Goal: Task Accomplishment & Management: Complete application form

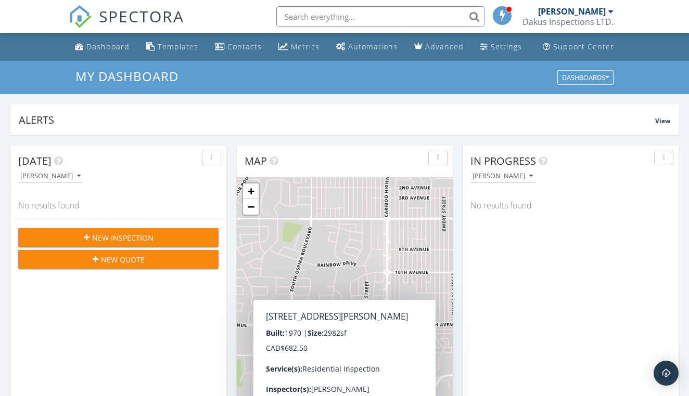
click at [351, 23] on input "text" at bounding box center [380, 16] width 208 height 21
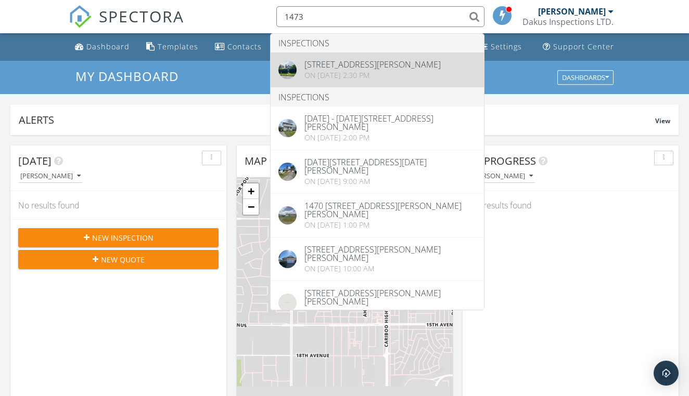
type input "1473"
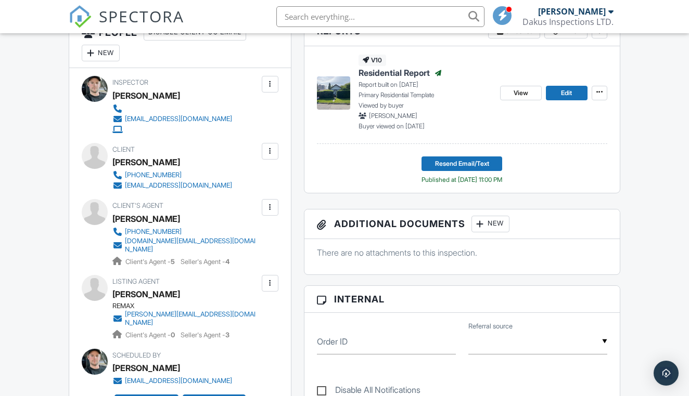
scroll to position [254, 0]
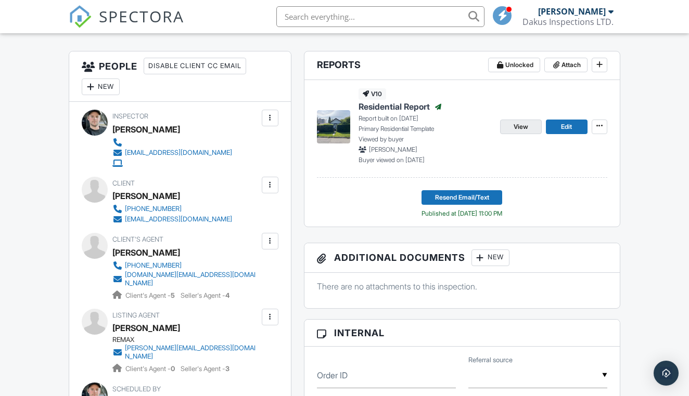
click at [534, 129] on link "View" at bounding box center [521, 127] width 42 height 15
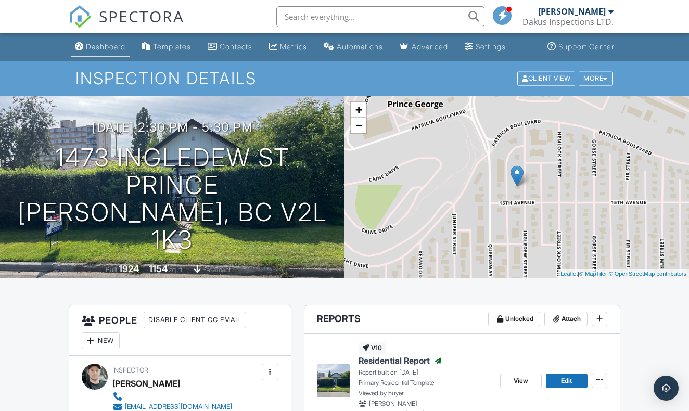
click at [120, 47] on div "Dashboard" at bounding box center [106, 46] width 40 height 9
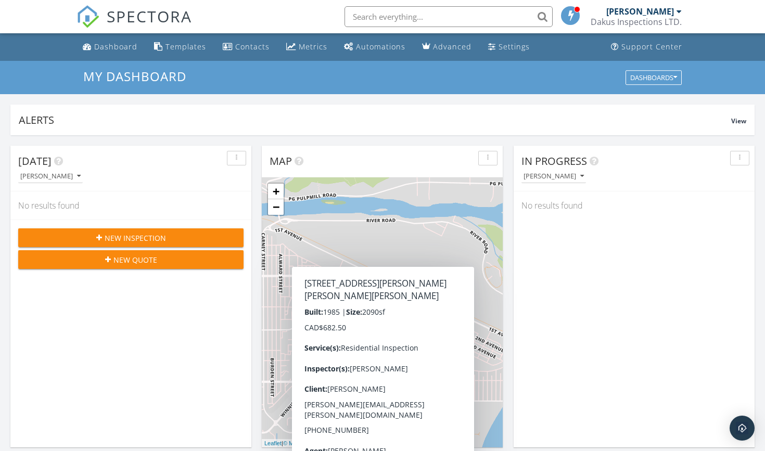
click at [581, 76] on h3 "My Dashboard" at bounding box center [382, 76] width 598 height 14
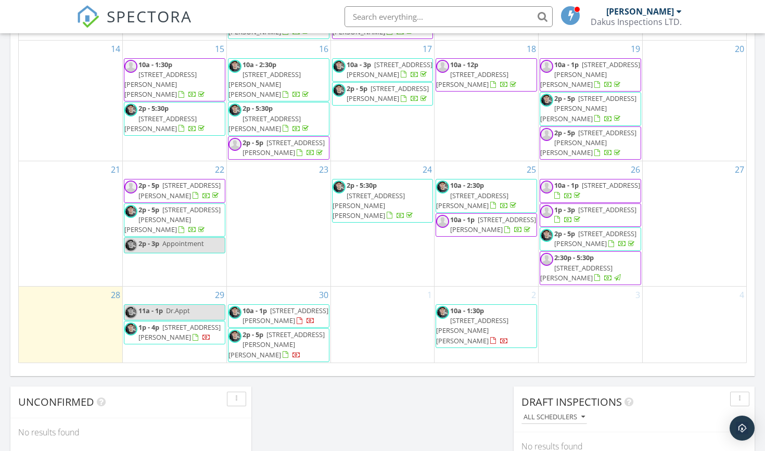
scroll to position [620, 0]
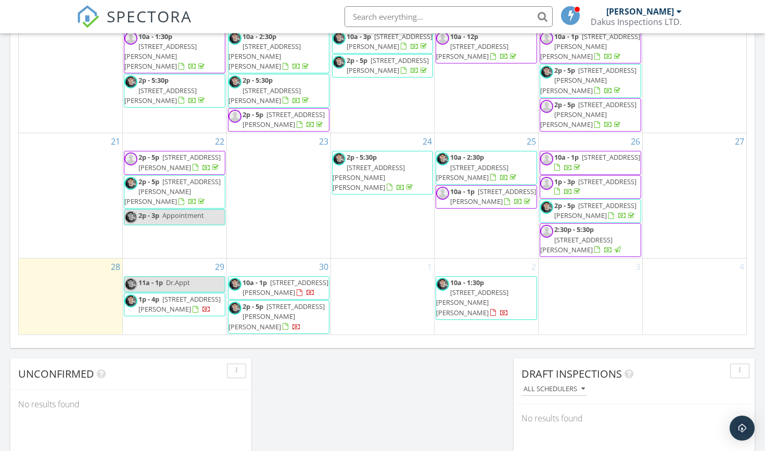
click at [158, 259] on div "29 11a - 1p Dr.Appt 1p - 4p 409 Beech Crescent, Prince George V2N 1K8" at bounding box center [175, 297] width 104 height 76
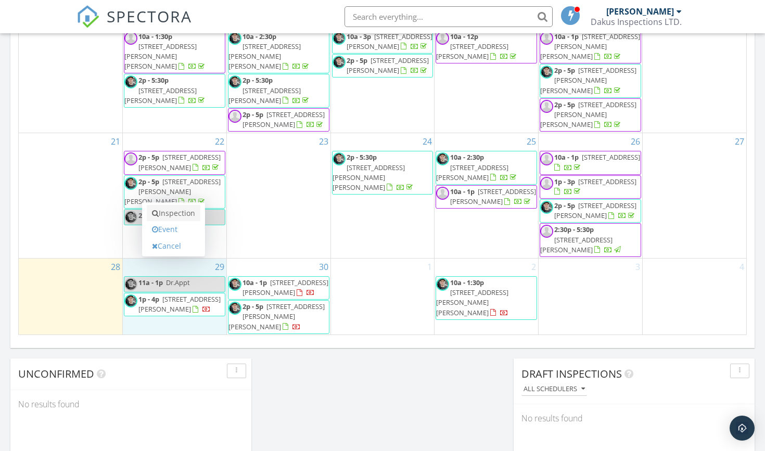
click at [182, 213] on link "Inspection" at bounding box center [174, 213] width 54 height 17
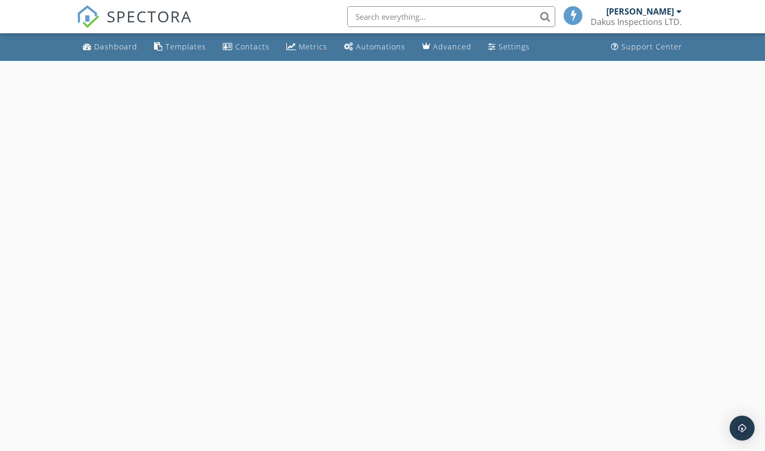
select select "8"
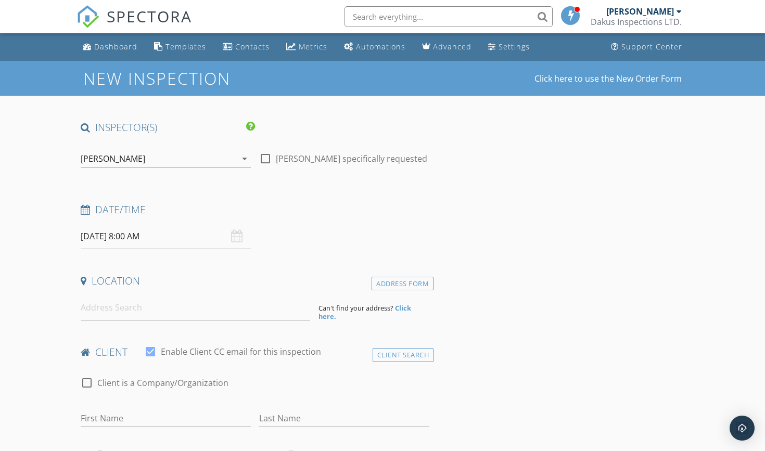
click at [184, 235] on input "[DATE] 8:00 AM" at bounding box center [166, 236] width 170 height 25
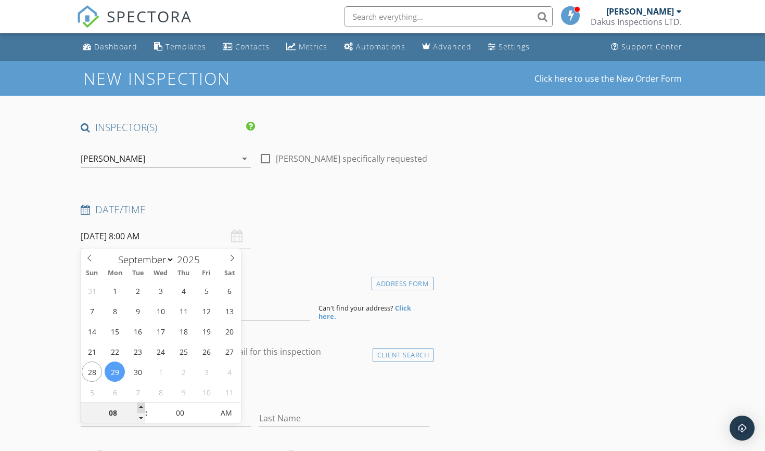
type input "09"
type input "[DATE] 9:00 AM"
click at [144, 406] on span at bounding box center [140, 408] width 7 height 10
type input "10"
type input "[DATE] 10:00 AM"
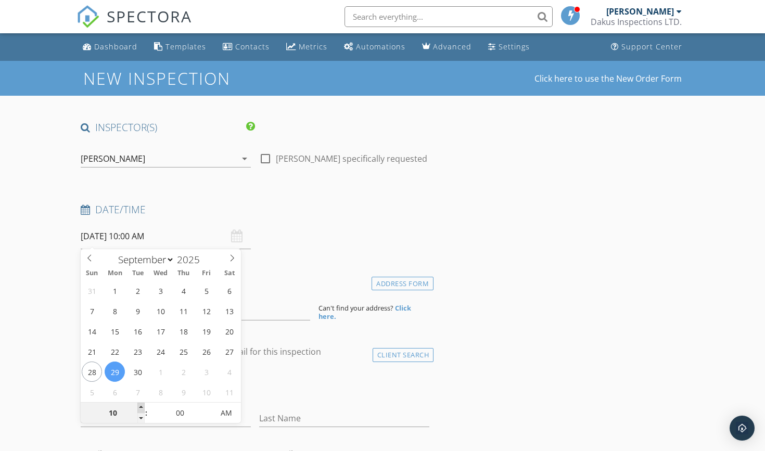
click at [144, 406] on span at bounding box center [140, 408] width 7 height 10
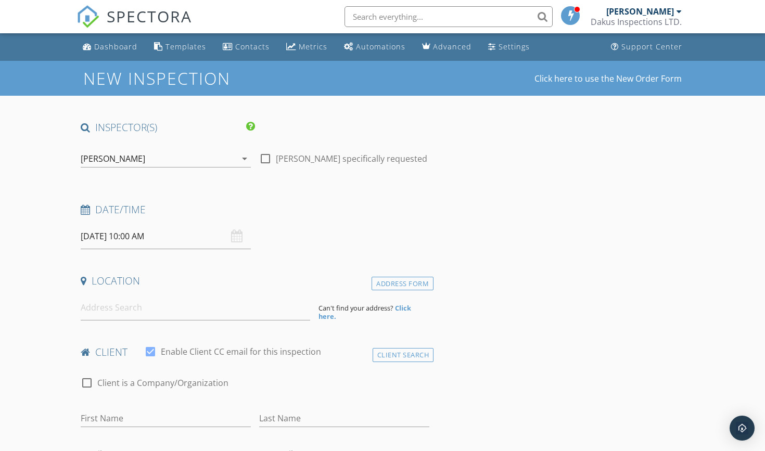
click at [198, 300] on input at bounding box center [195, 307] width 229 height 25
click at [195, 161] on div "[PERSON_NAME]" at bounding box center [159, 158] width 156 height 17
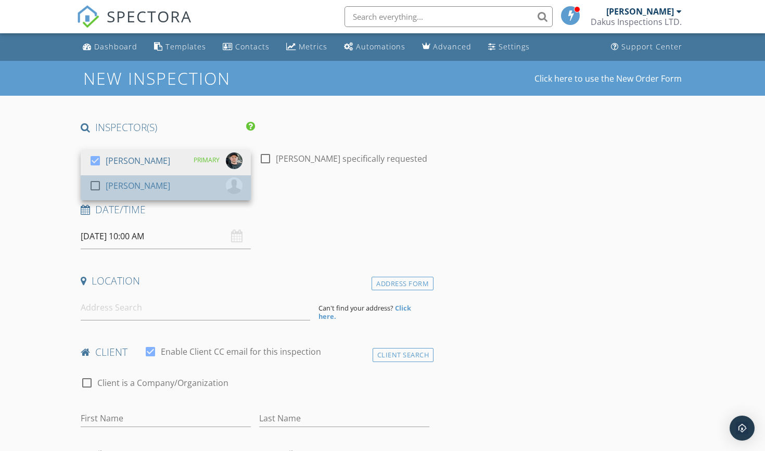
click at [166, 184] on div "check_box_outline_blank Troy Dakus" at bounding box center [165, 187] width 153 height 21
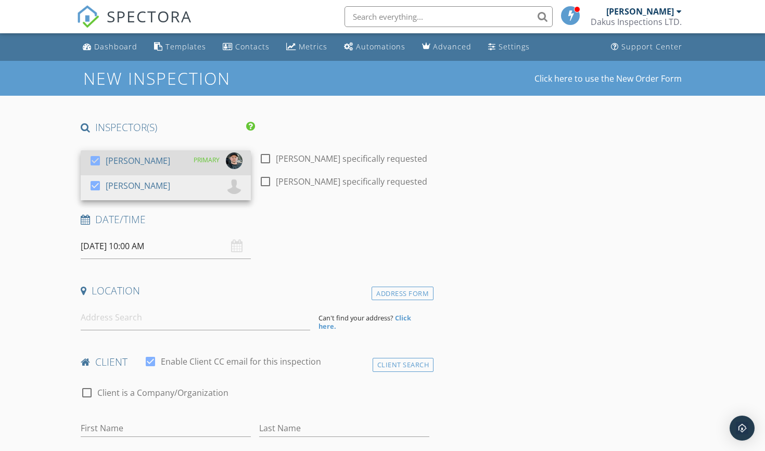
click at [166, 165] on div "check_box Cole Dakus PRIMARY" at bounding box center [165, 162] width 153 height 21
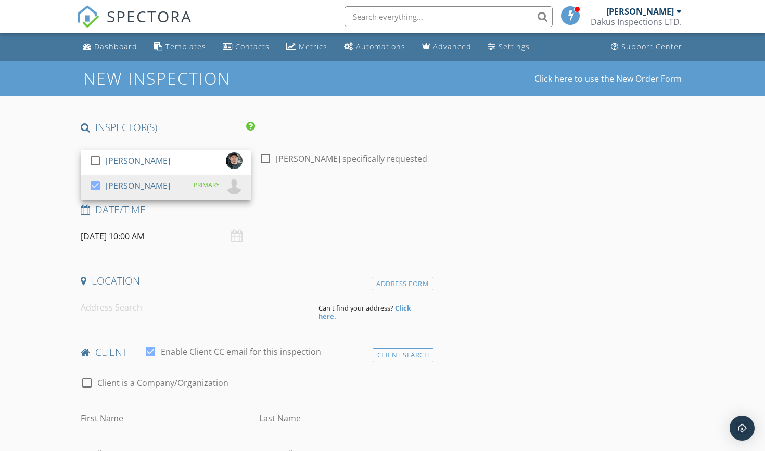
click at [384, 237] on div "Date/Time 09/29/2025 10:00 AM" at bounding box center [254, 226] width 357 height 46
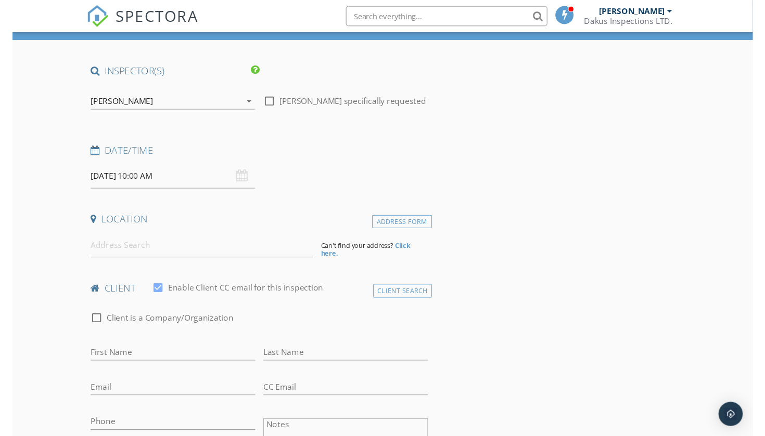
scroll to position [63, 0]
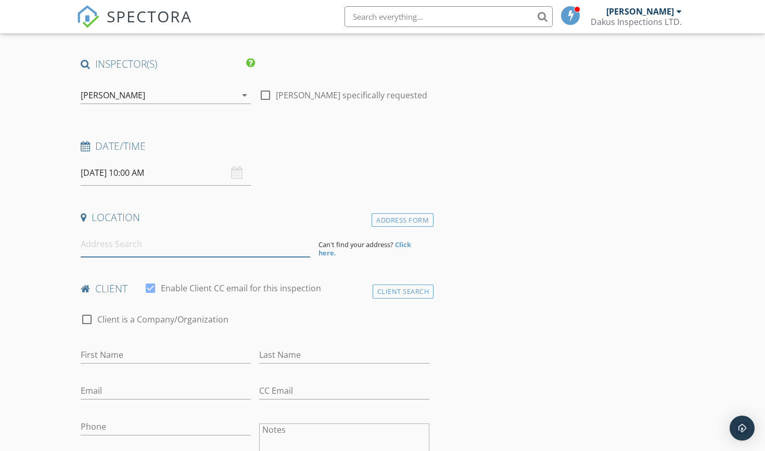
click at [200, 240] on input at bounding box center [195, 243] width 229 height 25
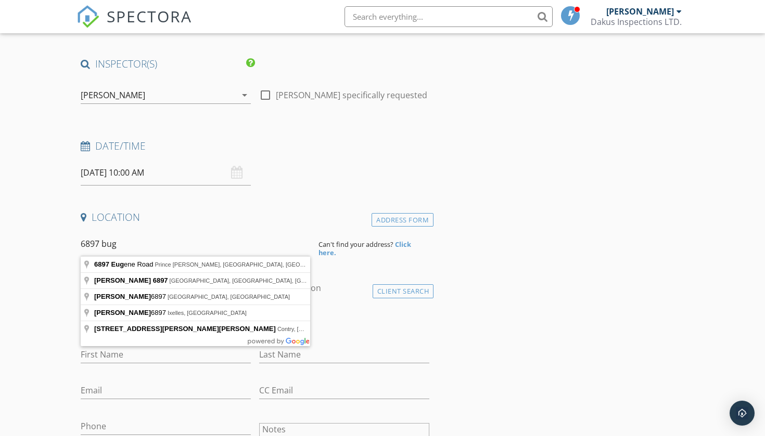
type input "6897 Eugene Road, Prince George, BC, Canada"
drag, startPoint x: 211, startPoint y: 231, endPoint x: 195, endPoint y: 265, distance: 37.9
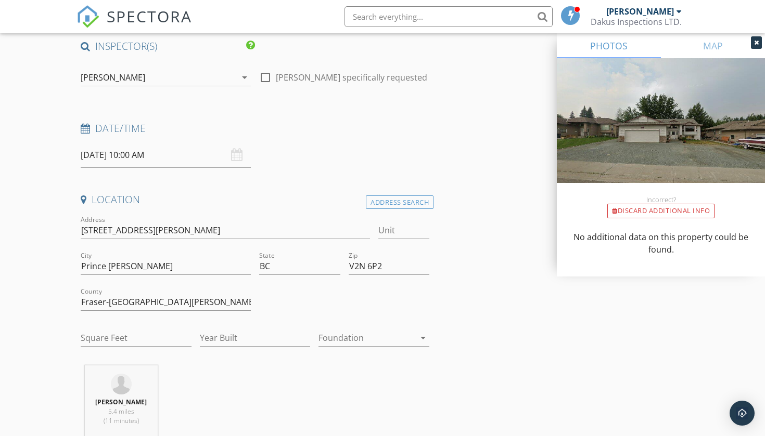
scroll to position [83, 0]
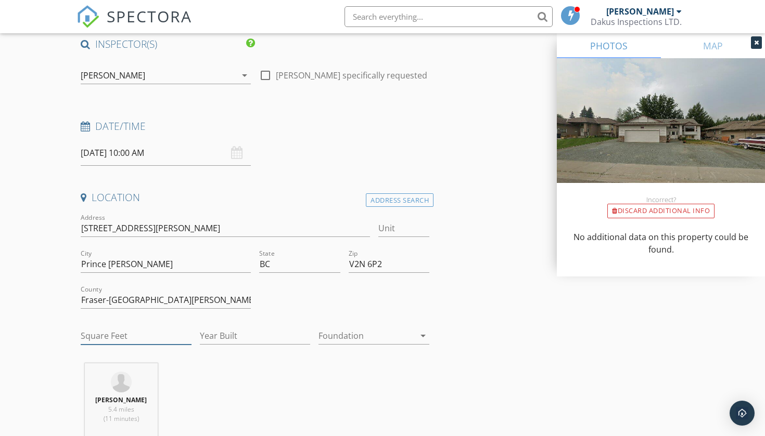
click at [140, 333] on input "Square Feet" at bounding box center [136, 336] width 111 height 17
type input "2964"
click at [255, 334] on input "Year Built" at bounding box center [255, 336] width 111 height 17
type input "2008"
click at [372, 335] on div at bounding box center [366, 336] width 96 height 17
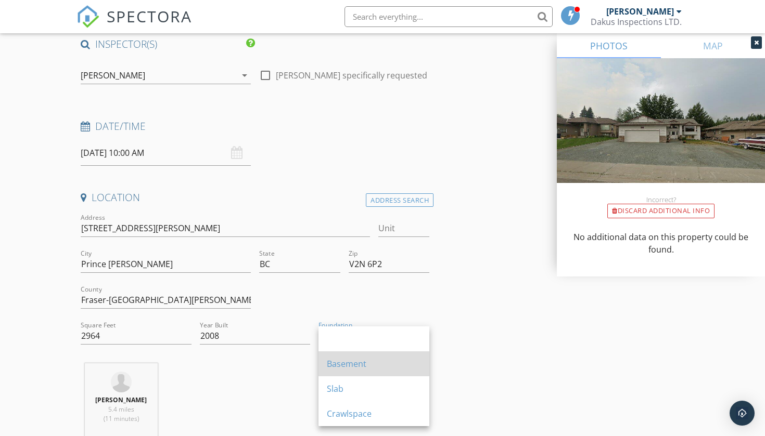
click at [349, 362] on div "Basement" at bounding box center [374, 364] width 94 height 12
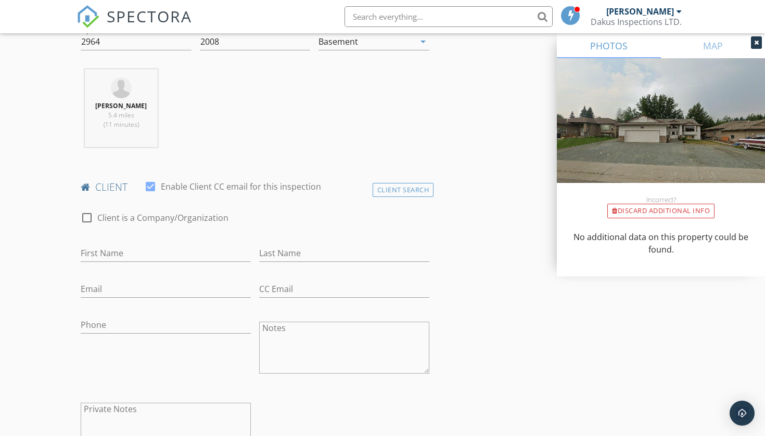
scroll to position [384, 0]
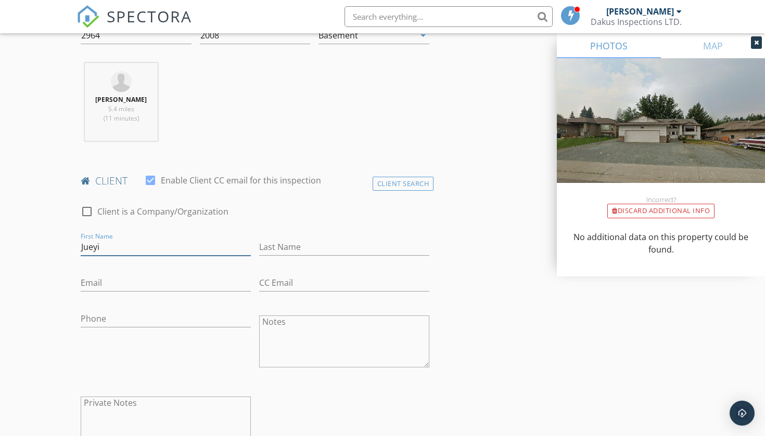
type input "Jueyi"
type input "Sui"
type input "jysui2@yahoo.com"
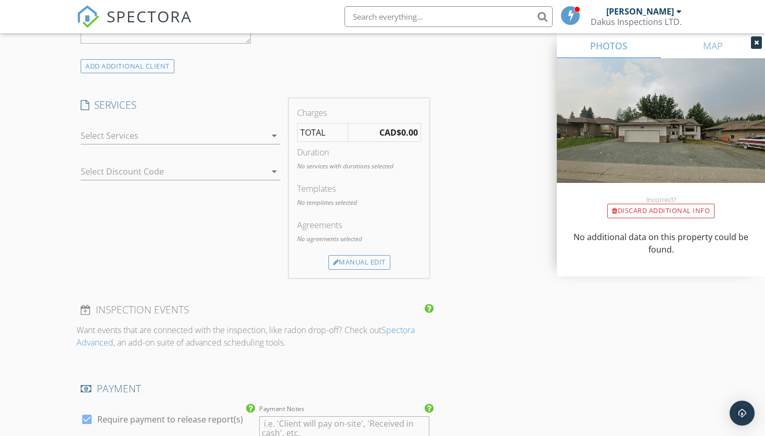
scroll to position [820, 0]
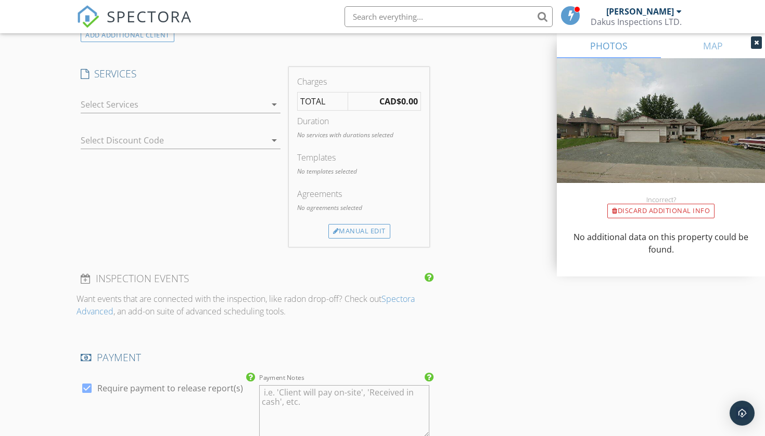
type input "250-552-3798"
click at [165, 100] on div at bounding box center [173, 104] width 185 height 17
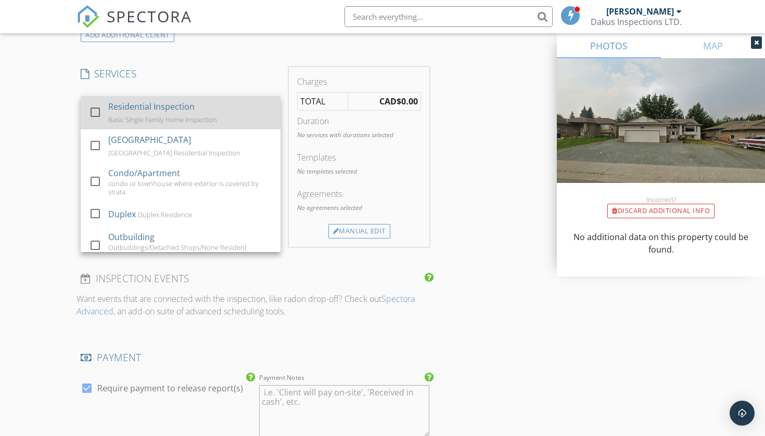
click at [141, 110] on div "Residential Inspection" at bounding box center [151, 106] width 86 height 12
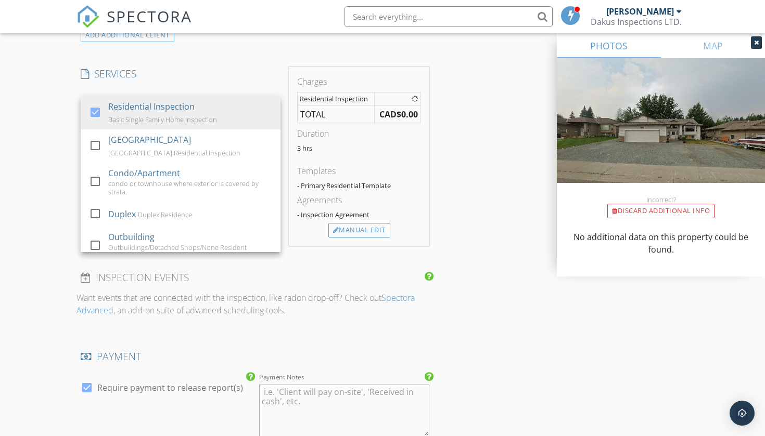
click at [23, 126] on div "New Inspection Click here to use the New Order Form INSPECTOR(S) check_box_outl…" at bounding box center [382, 135] width 765 height 1789
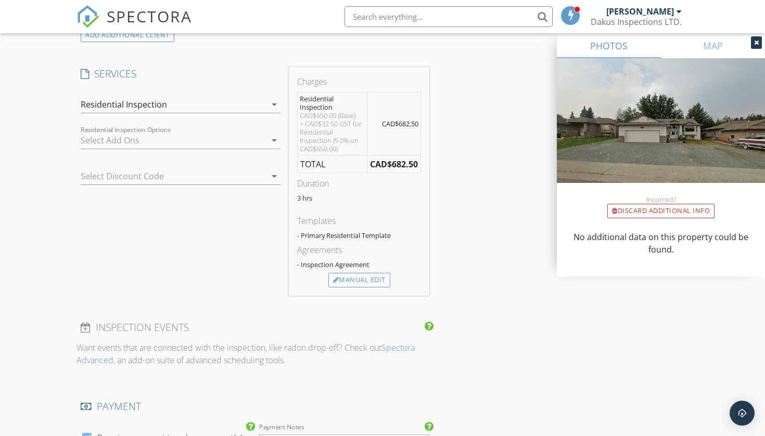
click at [217, 142] on div at bounding box center [173, 140] width 185 height 17
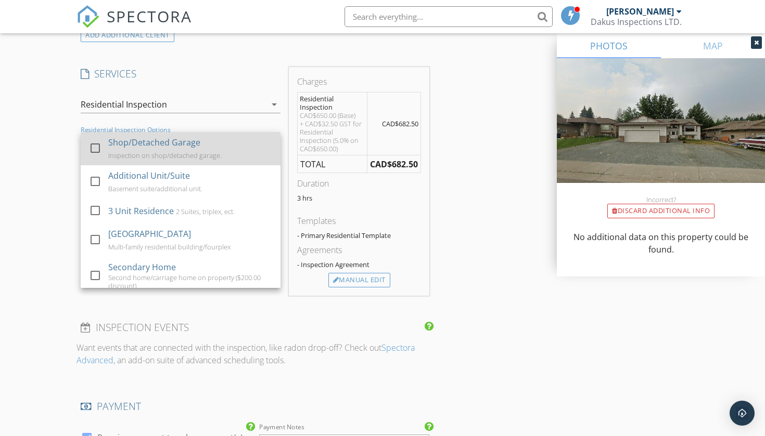
scroll to position [0, 0]
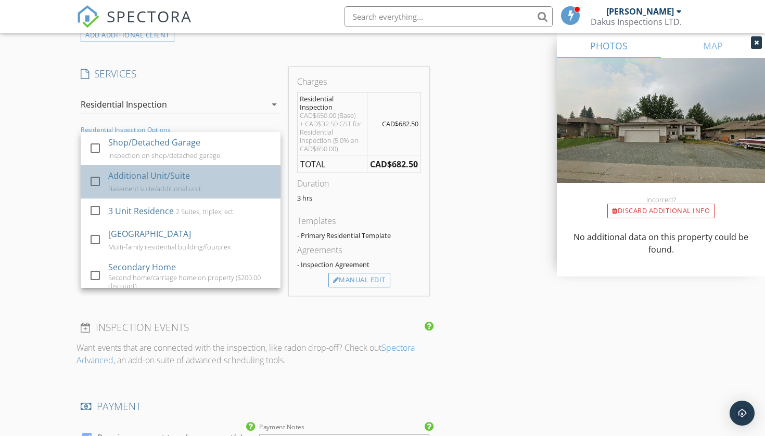
click at [137, 175] on div "Additional Unit/Suite" at bounding box center [149, 176] width 82 height 12
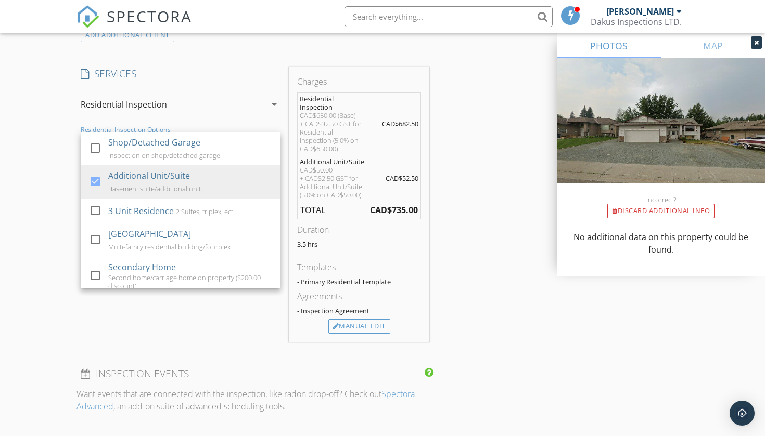
click at [44, 162] on div "New Inspection Click here to use the New Order Form INSPECTOR(S) check_box_outl…" at bounding box center [382, 184] width 765 height 1886
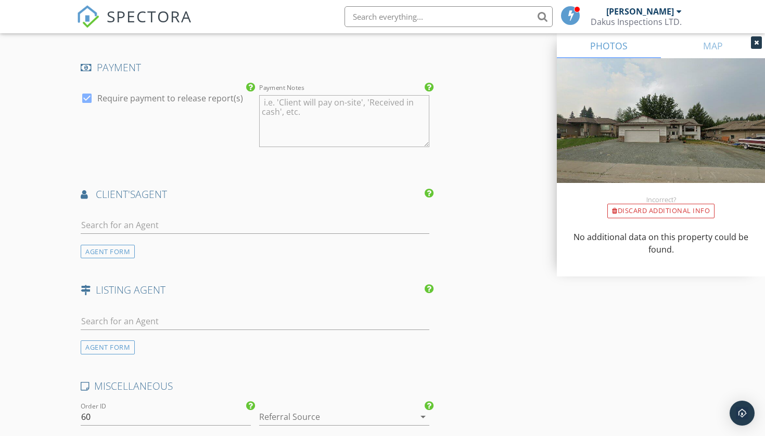
scroll to position [1207, 0]
click at [220, 225] on input "text" at bounding box center [255, 224] width 349 height 17
type input "[PERSON_NAME]"
drag, startPoint x: 220, startPoint y: 225, endPoint x: 179, endPoint y: 243, distance: 44.9
click at [179, 243] on li "Kevin Anderson 2% Realty" at bounding box center [254, 247] width 347 height 29
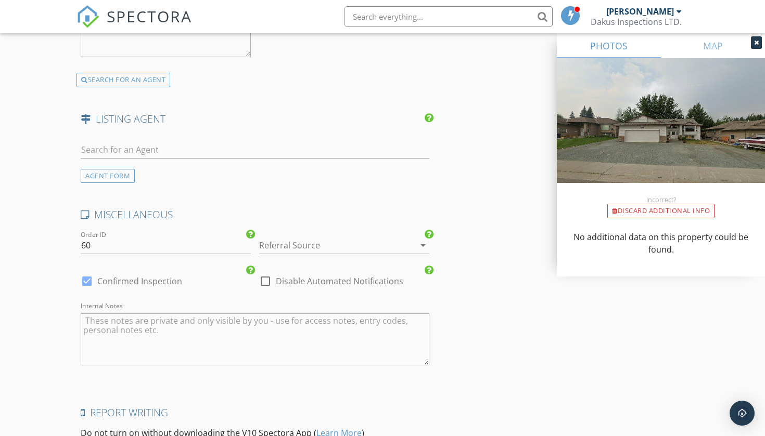
scroll to position [1615, 0]
click at [204, 146] on input "text" at bounding box center [255, 149] width 349 height 17
type input "t"
type input "carr"
click at [171, 171] on div "[PERSON_NAME]" at bounding box center [142, 168] width 65 height 12
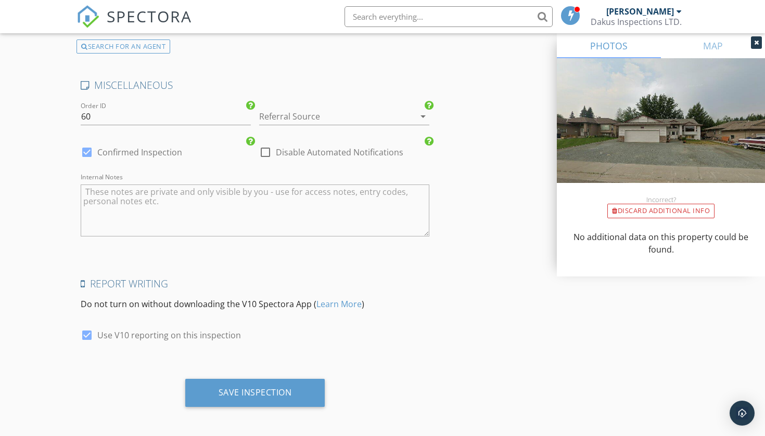
scroll to position [1980, 0]
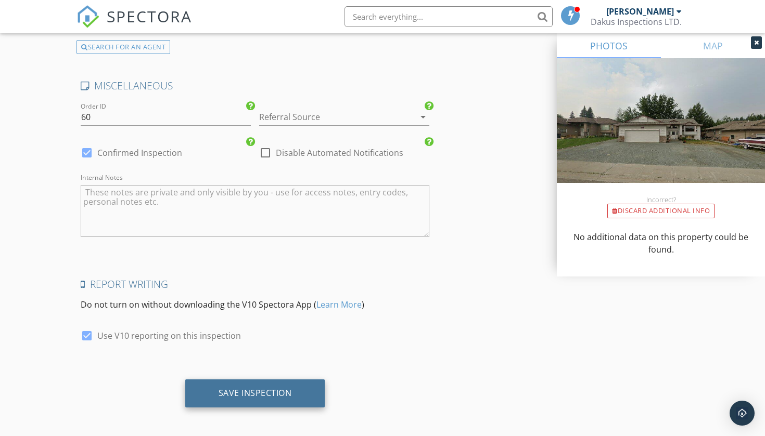
click at [263, 388] on div "Save Inspection" at bounding box center [254, 393] width 73 height 10
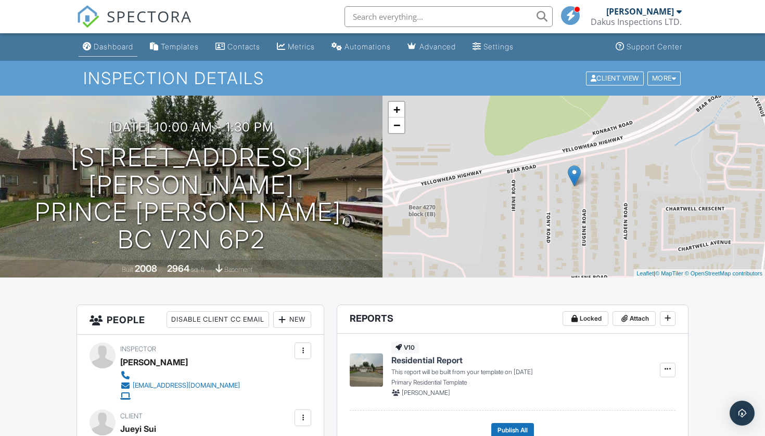
click at [120, 52] on link "Dashboard" at bounding box center [108, 46] width 59 height 19
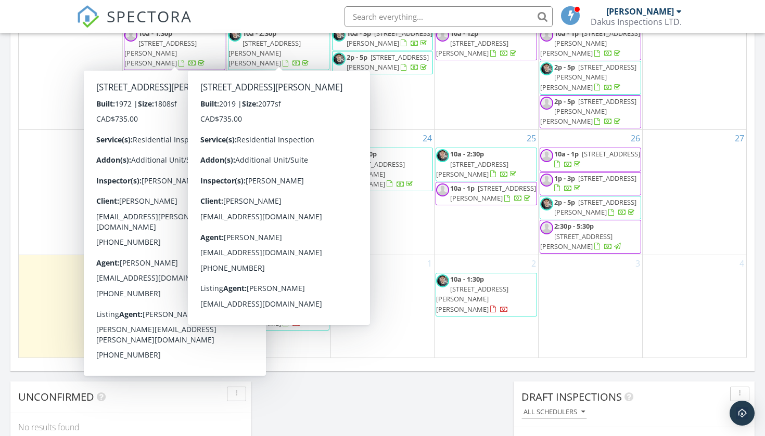
scroll to position [597, 0]
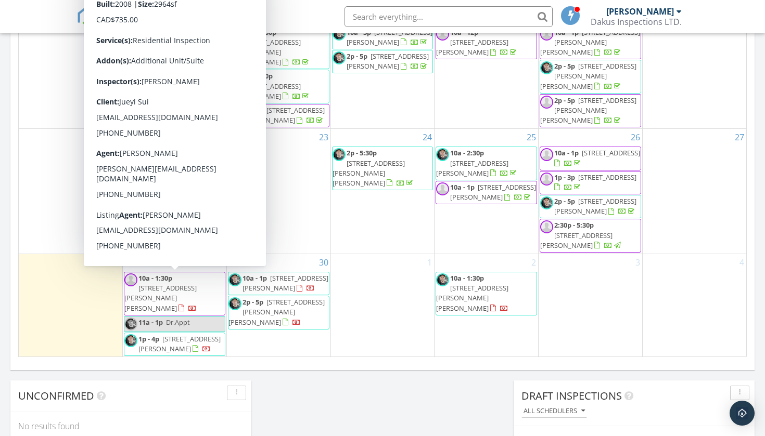
click at [189, 286] on span "[STREET_ADDRESS][PERSON_NAME][PERSON_NAME]" at bounding box center [160, 297] width 72 height 29
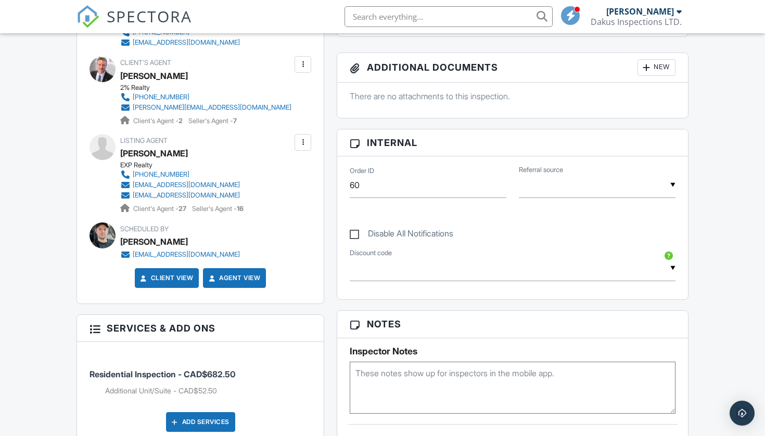
scroll to position [476, 0]
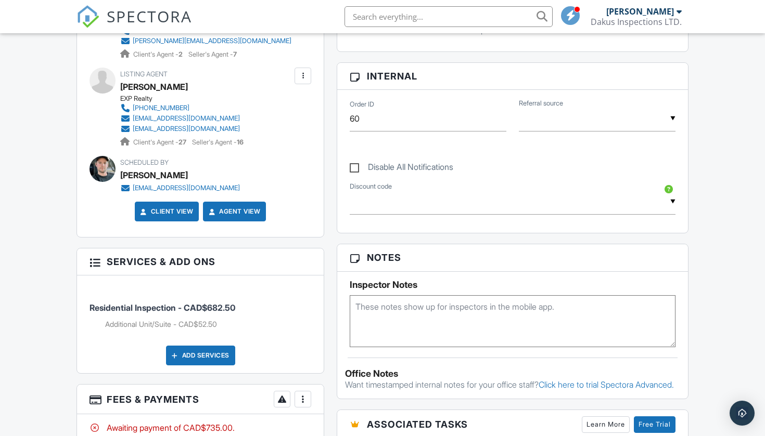
click at [406, 330] on textarea at bounding box center [513, 321] width 326 height 52
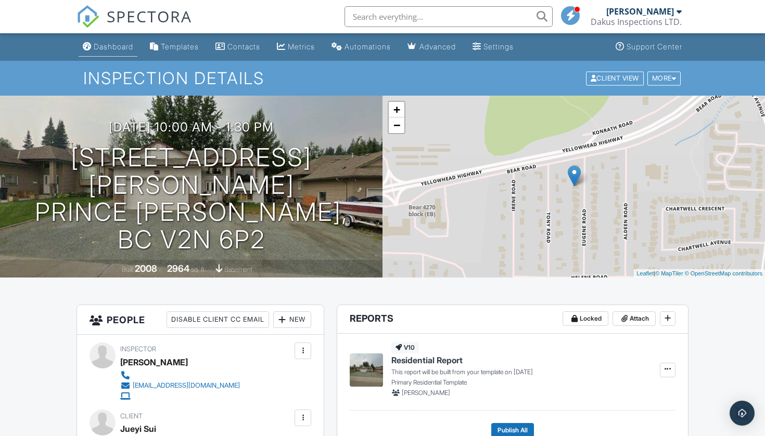
scroll to position [0, 0]
type textarea "Door code: 5145"
click at [110, 56] on link "Dashboard" at bounding box center [108, 46] width 59 height 19
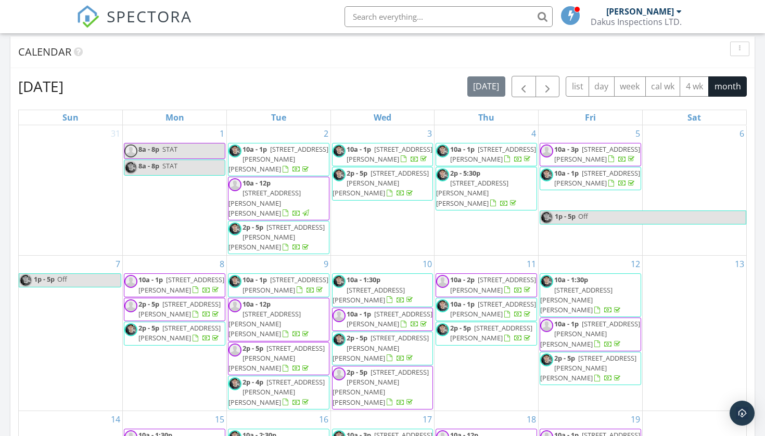
scroll to position [421, 0]
click at [550, 89] on span "button" at bounding box center [547, 87] width 12 height 12
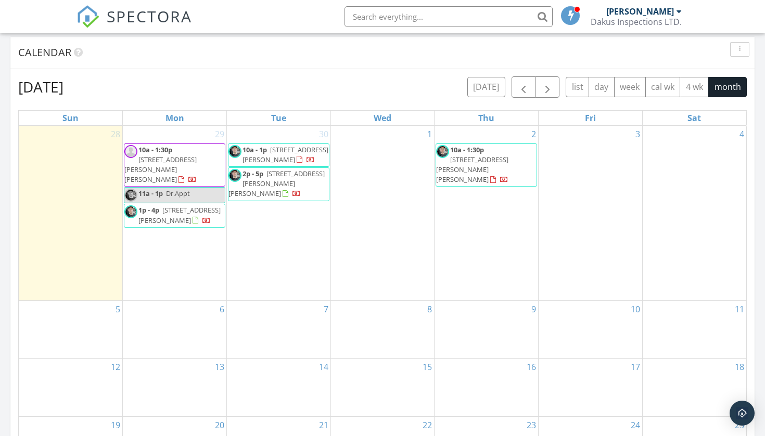
click at [177, 301] on div "6" at bounding box center [175, 330] width 104 height 58
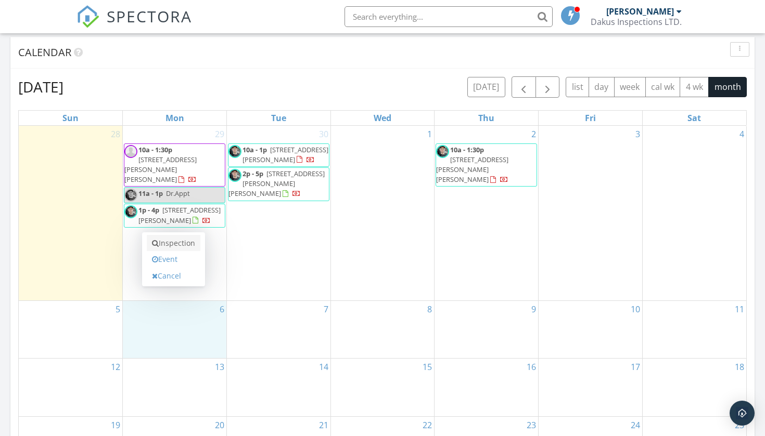
click at [179, 243] on link "Inspection" at bounding box center [174, 243] width 54 height 17
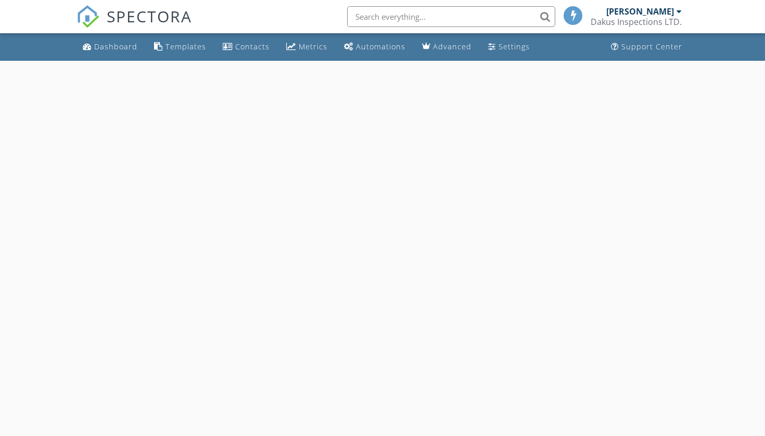
select select "9"
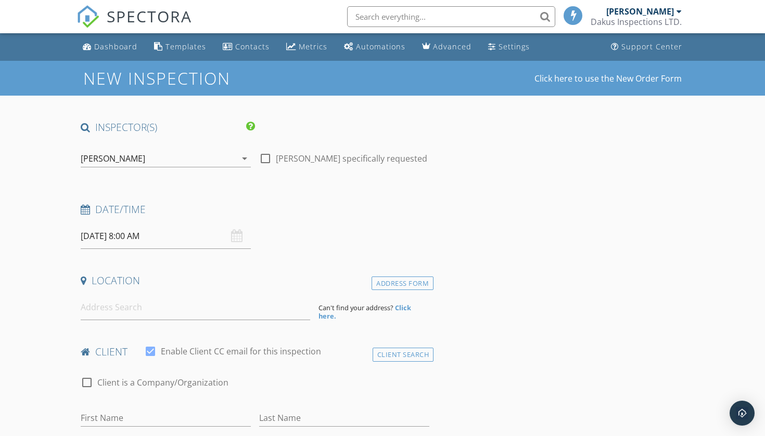
click at [174, 238] on input "10/06/2025 8:00 AM" at bounding box center [166, 236] width 170 height 25
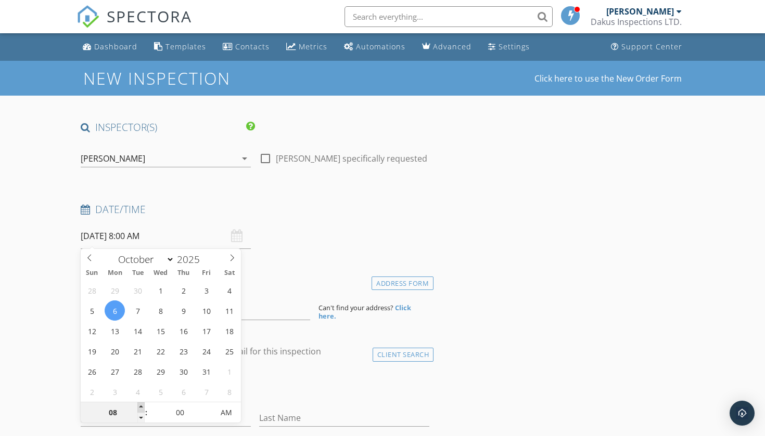
type input "09"
type input "10/06/2025 9:00 AM"
click at [138, 406] on span at bounding box center [140, 408] width 7 height 10
type input "10"
type input "10/06/2025 10:00 AM"
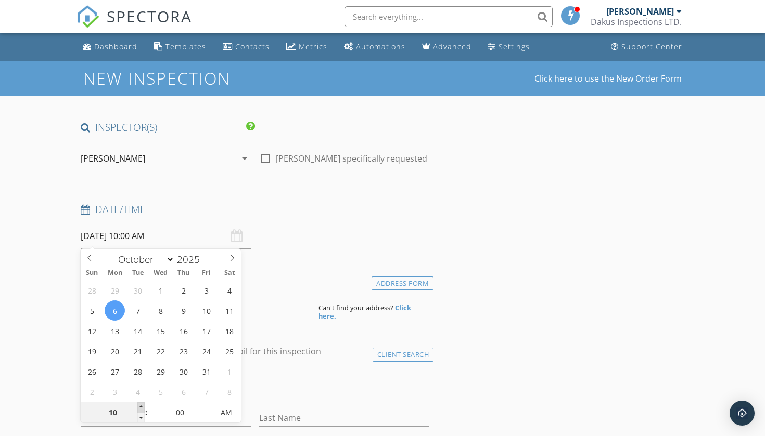
click at [138, 406] on span at bounding box center [140, 408] width 7 height 10
click at [351, 217] on div "Date/Time" at bounding box center [254, 213] width 357 height 21
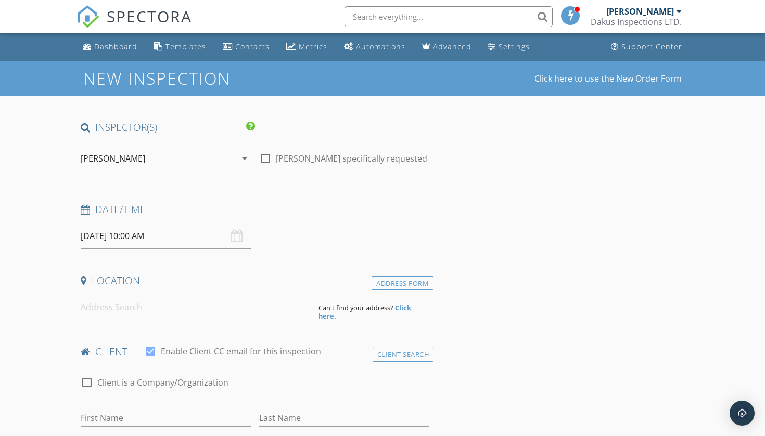
scroll to position [91, 0]
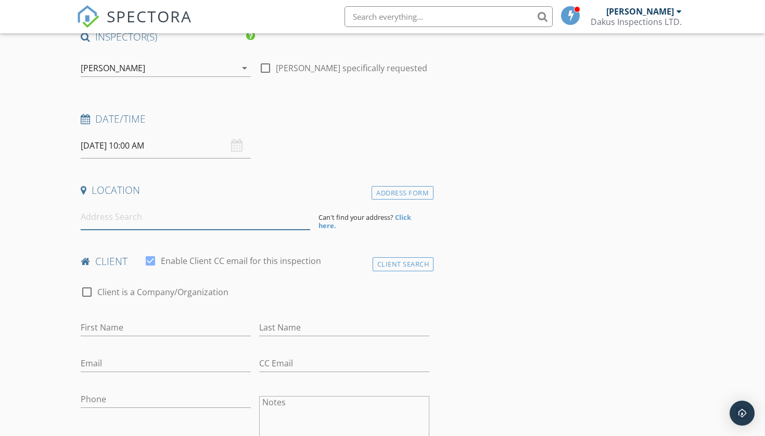
click at [175, 221] on input at bounding box center [195, 216] width 229 height 25
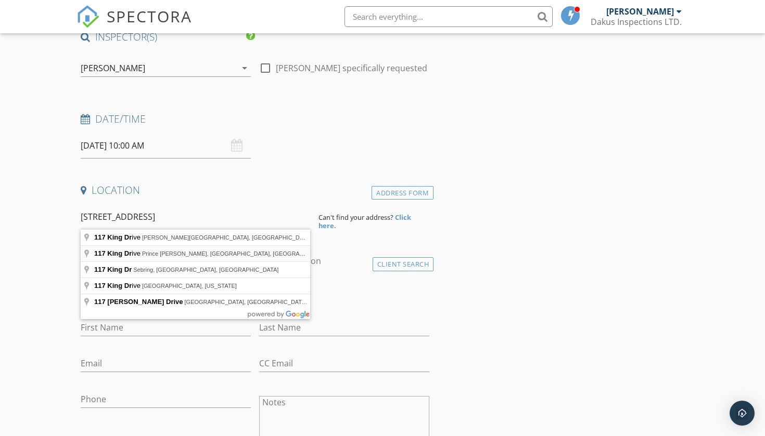
type input "117 King Drive, Prince George, BC, Canada"
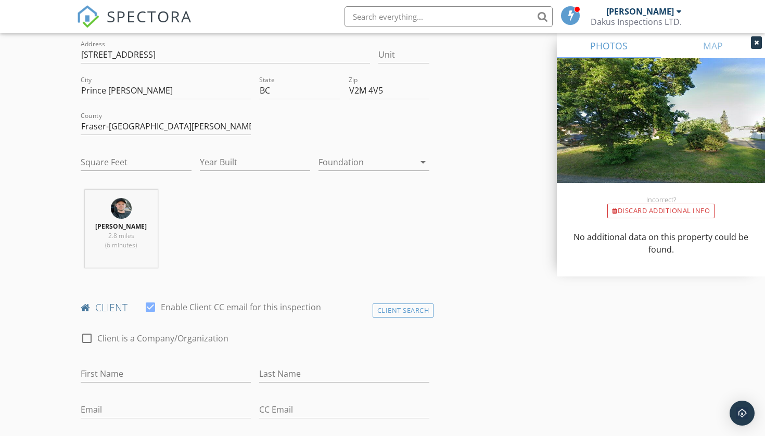
scroll to position [265, 0]
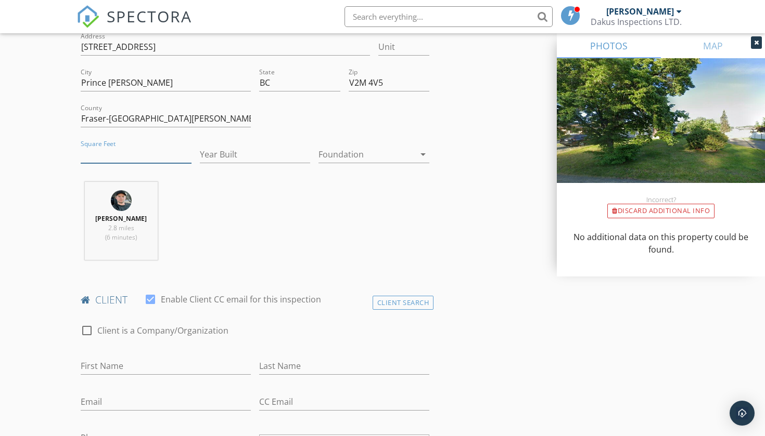
click at [130, 158] on input "Square Feet" at bounding box center [136, 154] width 111 height 17
type input "2231"
click at [246, 153] on input "Year Built" at bounding box center [255, 154] width 111 height 17
type input "1967"
click at [367, 142] on div "Foundation arrow_drop_down" at bounding box center [373, 157] width 111 height 34
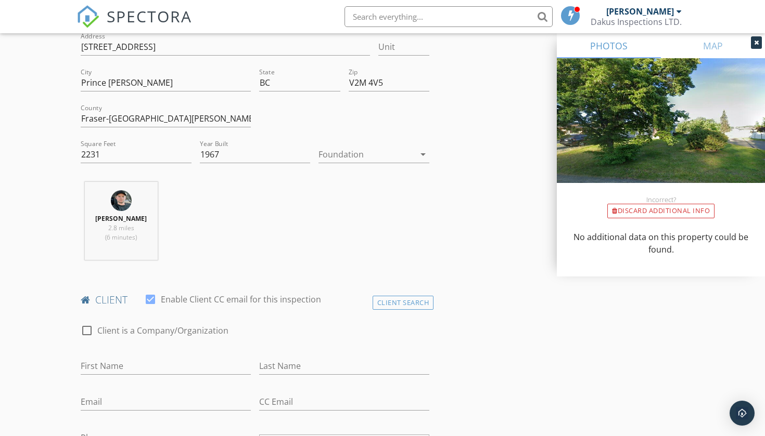
click at [355, 158] on div at bounding box center [366, 154] width 96 height 17
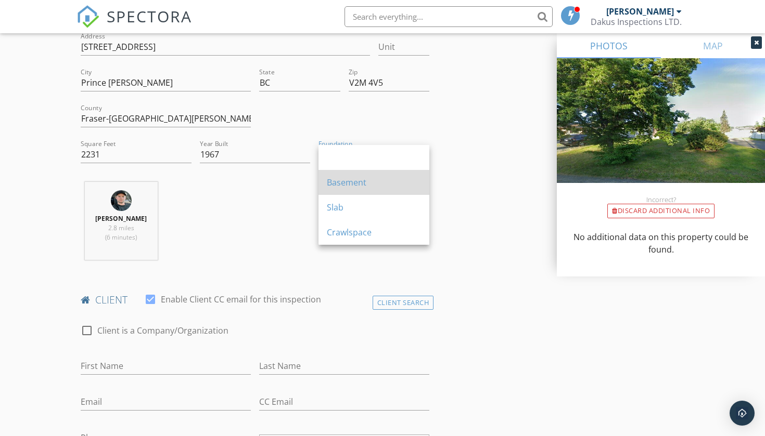
click at [351, 183] on div "Basement" at bounding box center [374, 182] width 94 height 12
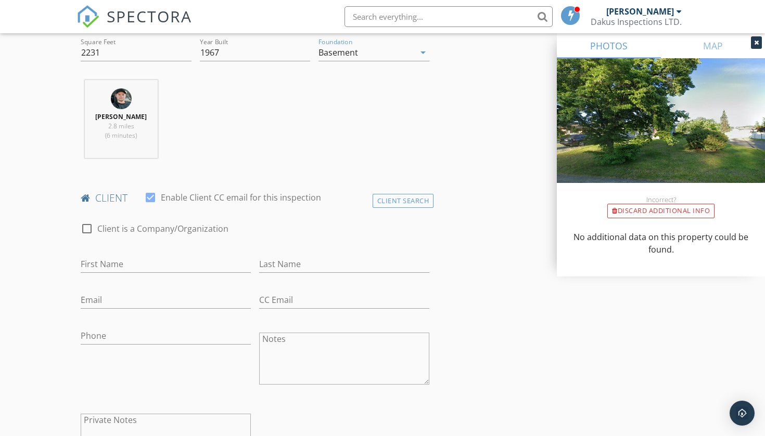
scroll to position [384, 0]
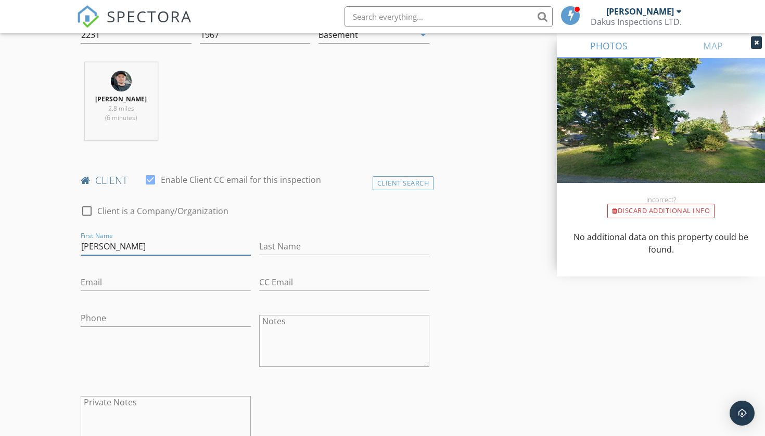
type input "Josh"
type input "O'Neill"
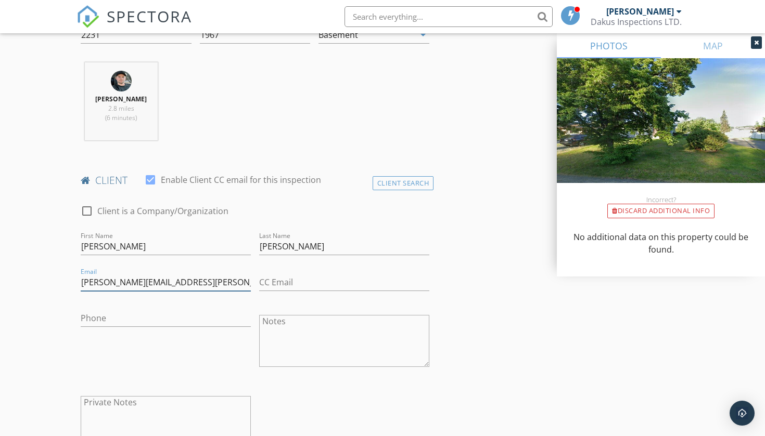
type input "josh.oneill@westcana.com"
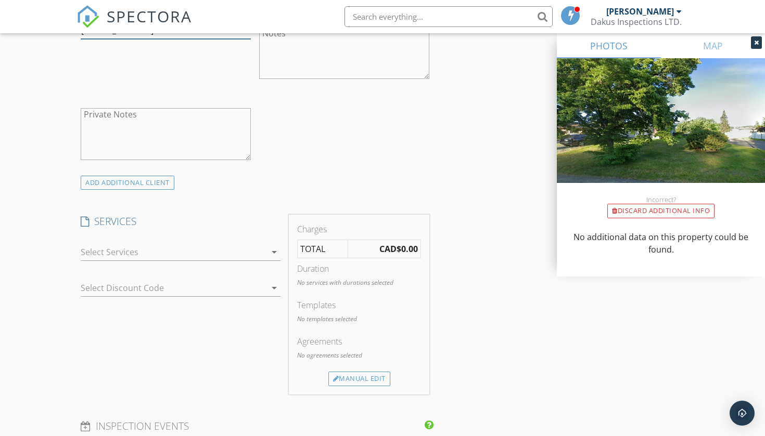
scroll to position [685, 0]
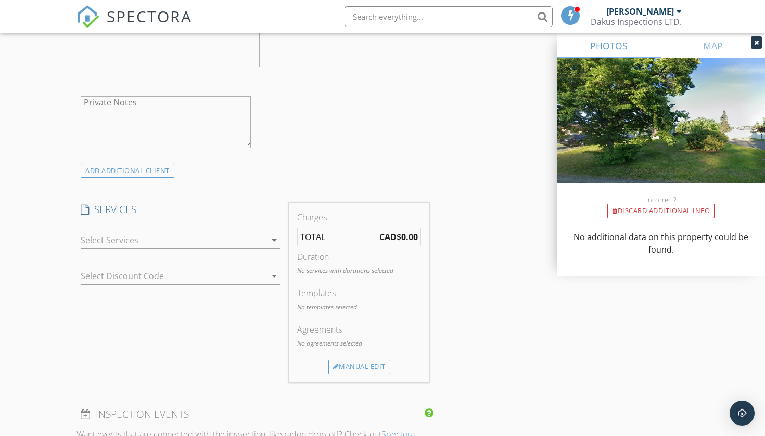
type input "250-640-8398"
click at [170, 242] on div at bounding box center [173, 240] width 185 height 17
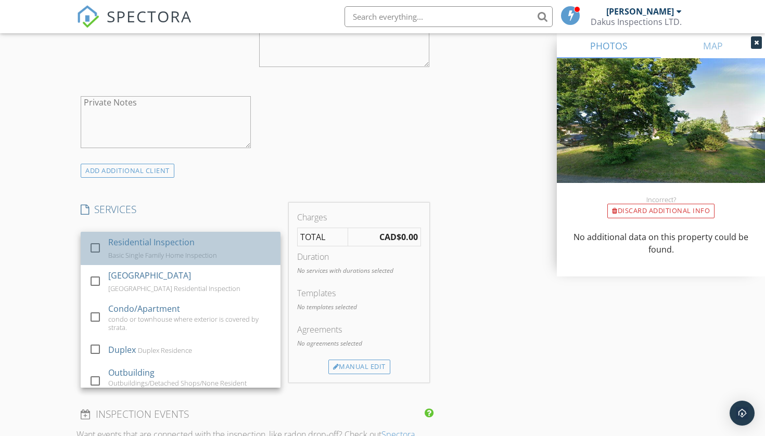
click at [143, 251] on div "Basic Single Family Home Inspection" at bounding box center [162, 255] width 109 height 8
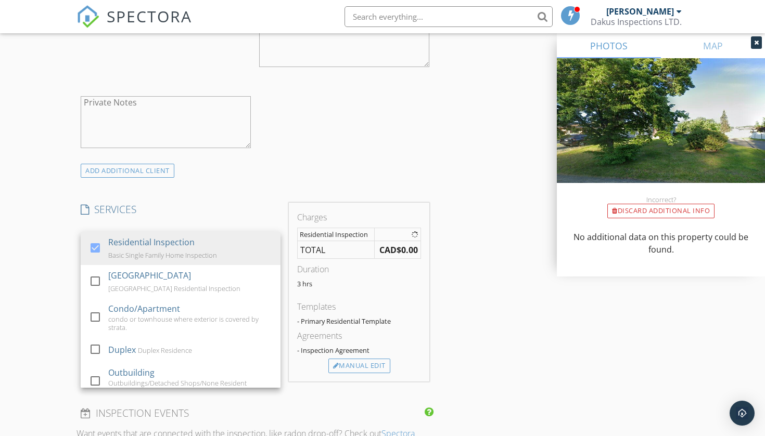
click at [220, 203] on h4 "SERVICES" at bounding box center [181, 210] width 200 height 14
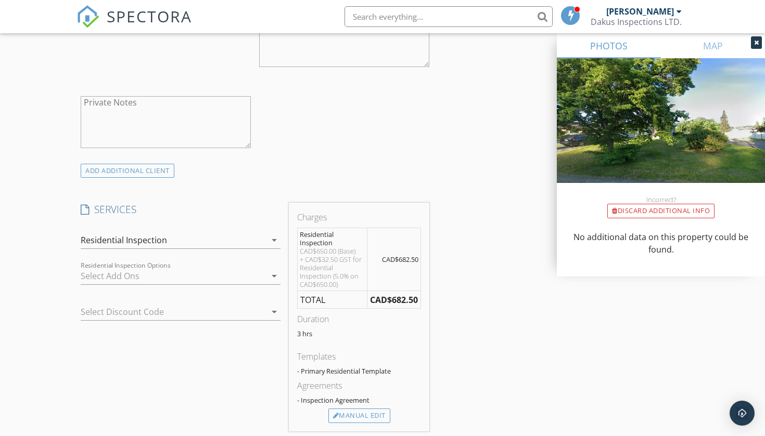
scroll to position [809, 0]
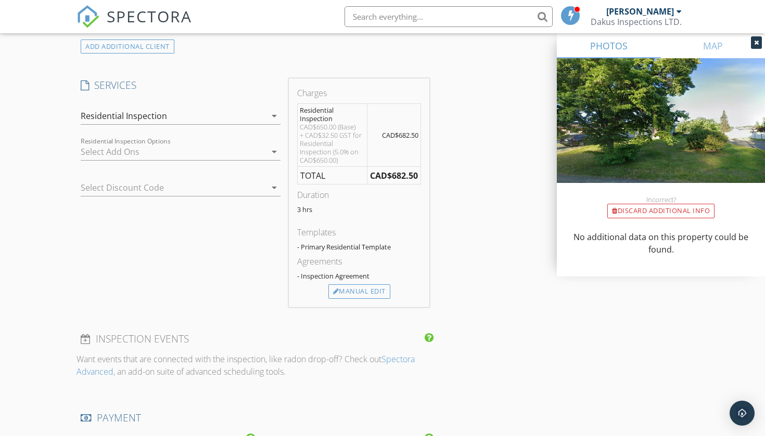
click at [215, 151] on div at bounding box center [173, 152] width 185 height 17
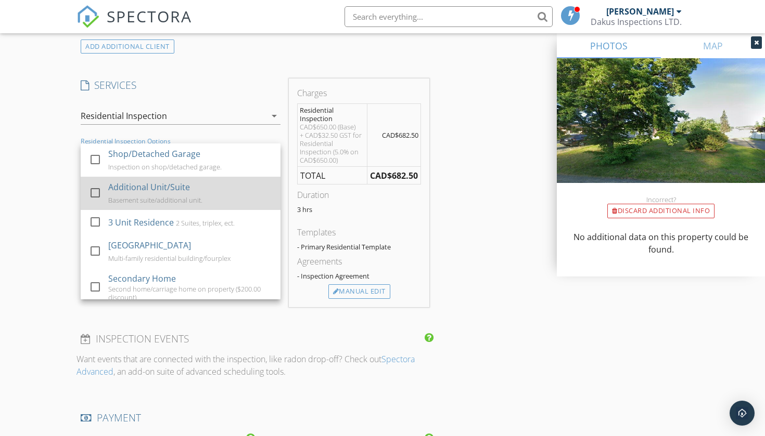
click at [170, 190] on div "Additional Unit/Suite" at bounding box center [149, 187] width 82 height 12
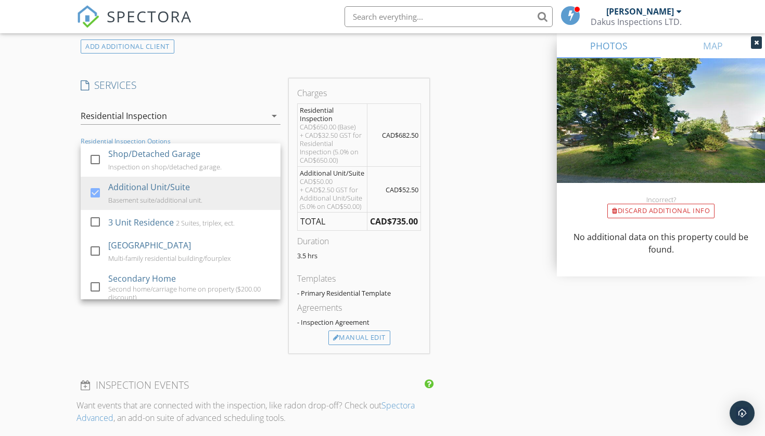
click at [27, 205] on div "New Inspection Click here to use the New Order Form INSPECTOR(S) check_box Cole…" at bounding box center [382, 195] width 765 height 1886
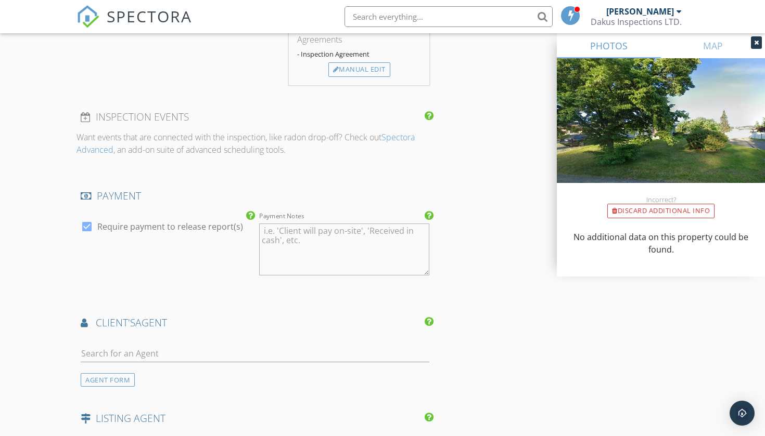
scroll to position [1128, 0]
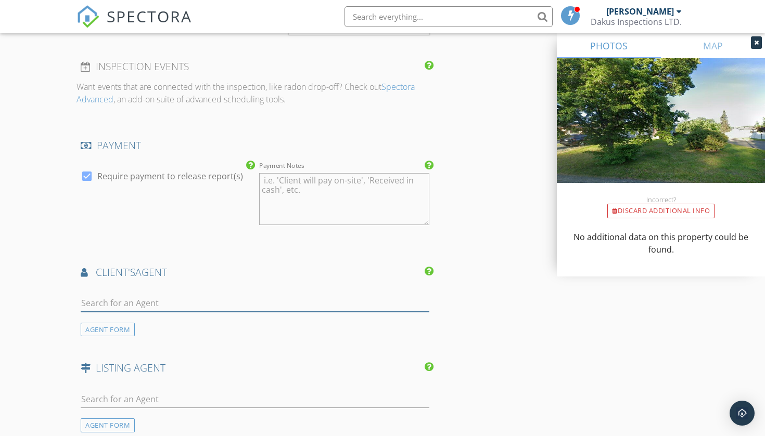
click at [208, 300] on input "text" at bounding box center [255, 303] width 349 height 17
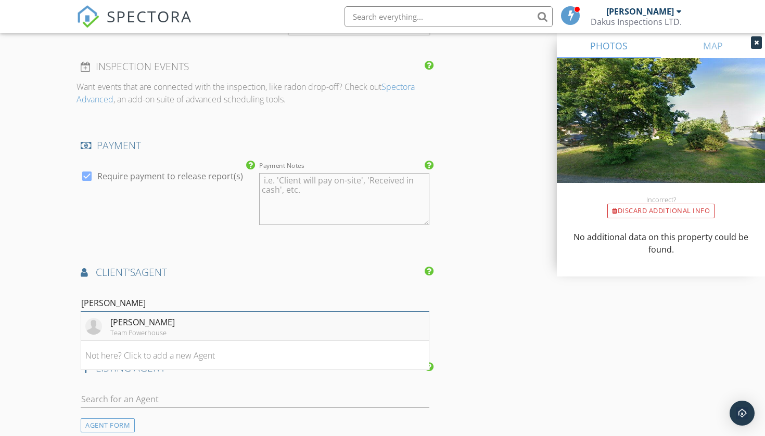
type input "garn"
click at [189, 322] on li "Garnet Weston Team Powerhouse" at bounding box center [254, 326] width 347 height 29
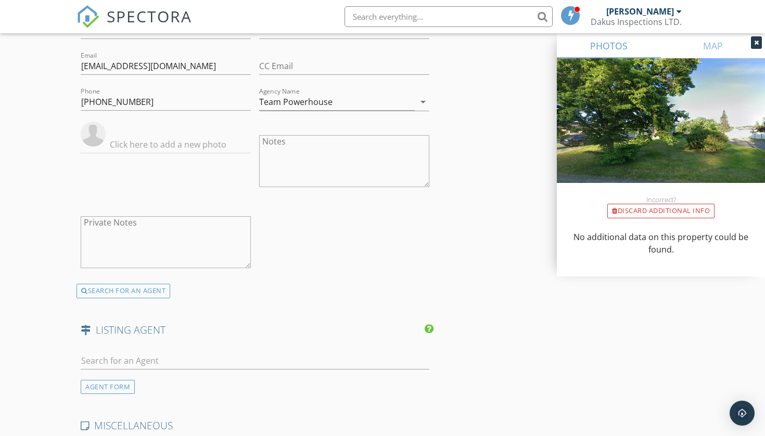
scroll to position [1536, 0]
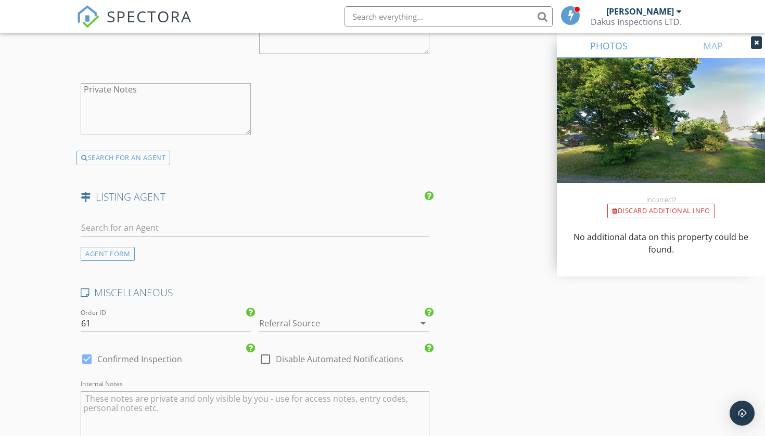
click at [193, 215] on div at bounding box center [255, 230] width 349 height 34
click at [184, 233] on input "text" at bounding box center [255, 228] width 349 height 17
type input "deni"
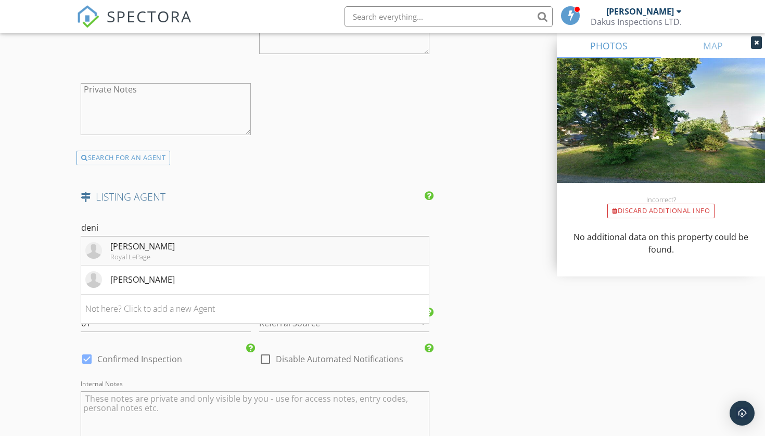
click at [161, 253] on div "Royal LePage" at bounding box center [142, 257] width 65 height 8
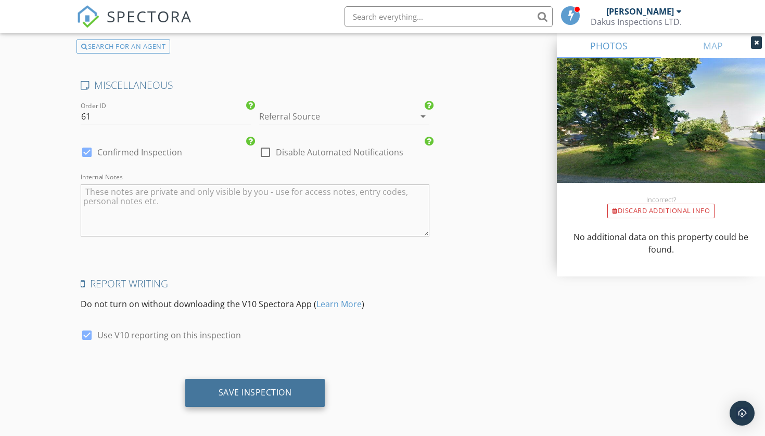
scroll to position [1980, 0]
click at [272, 390] on div "Save Inspection" at bounding box center [254, 393] width 73 height 10
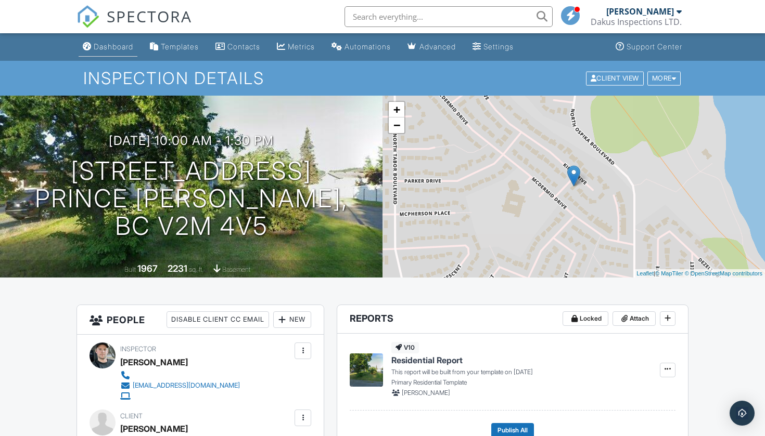
click at [109, 47] on div "Dashboard" at bounding box center [114, 46] width 40 height 9
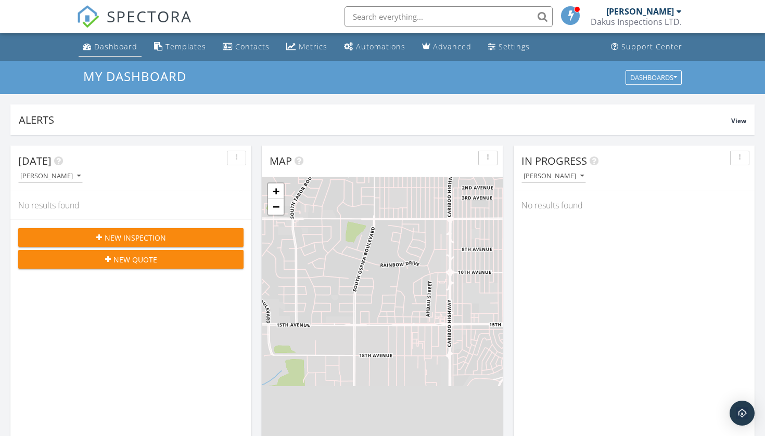
click at [114, 54] on link "Dashboard" at bounding box center [110, 46] width 63 height 19
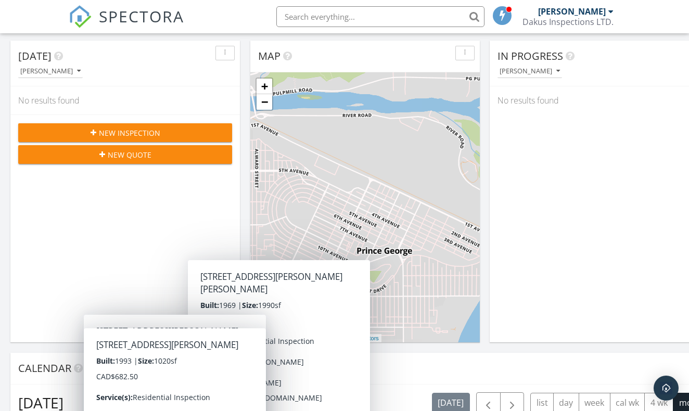
scroll to position [5, 5]
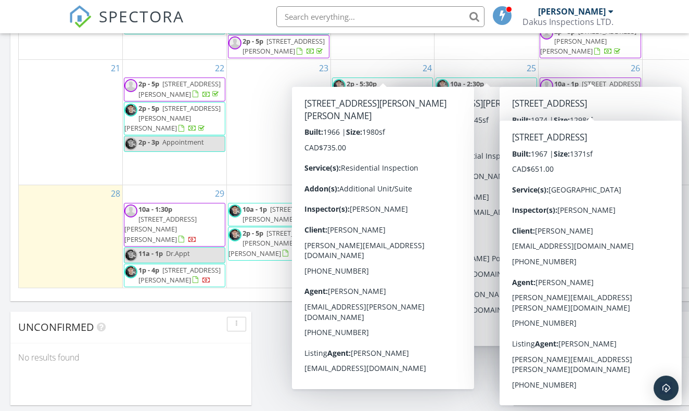
scroll to position [947, 689]
